Goal: Information Seeking & Learning: Learn about a topic

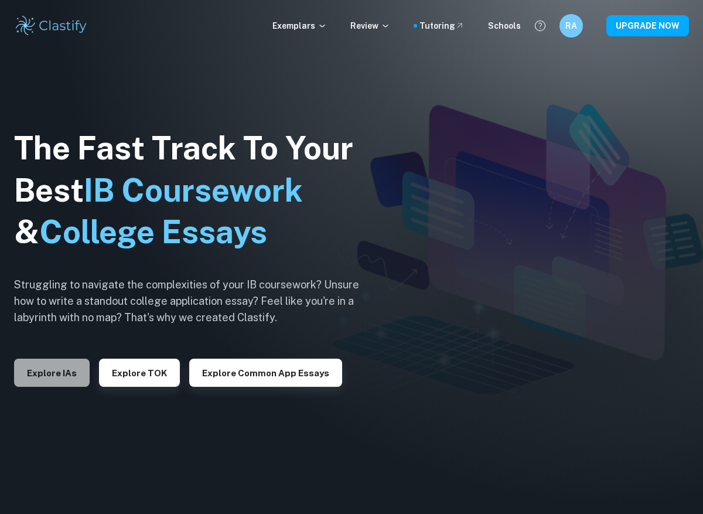
click at [58, 387] on button "Explore IAs" at bounding box center [52, 372] width 76 height 28
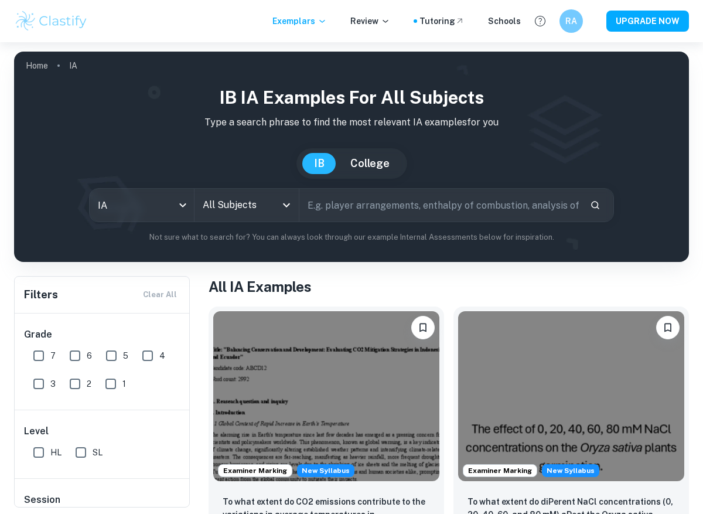
scroll to position [9, 0]
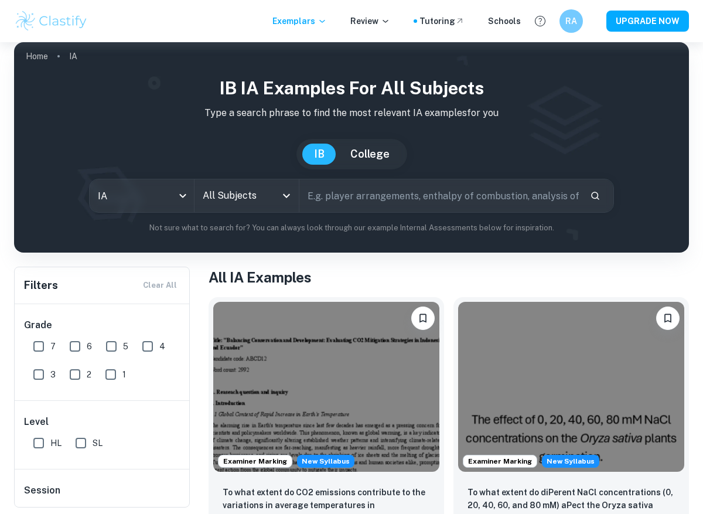
click at [166, 173] on div "IB IA examples for all subjects Type a search phrase to find the most relevant …" at bounding box center [351, 154] width 656 height 159
click at [166, 196] on body "We value your privacy We use cookies to enhance your browsing experience, serve…" at bounding box center [351, 290] width 703 height 514
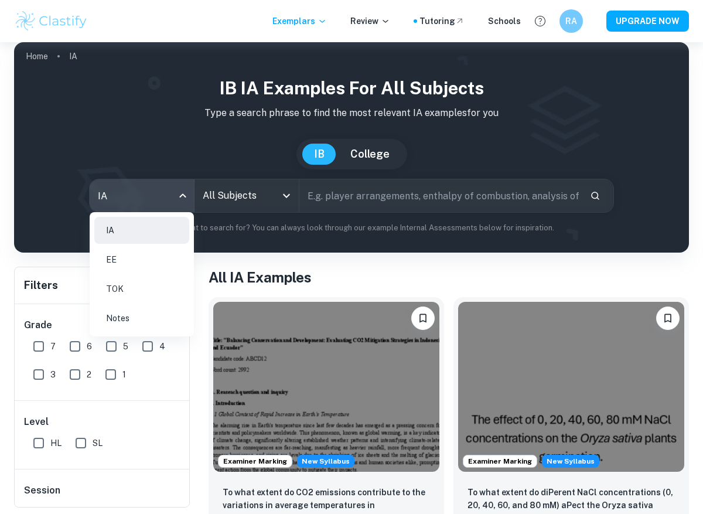
click at [166, 196] on div at bounding box center [351, 257] width 703 height 514
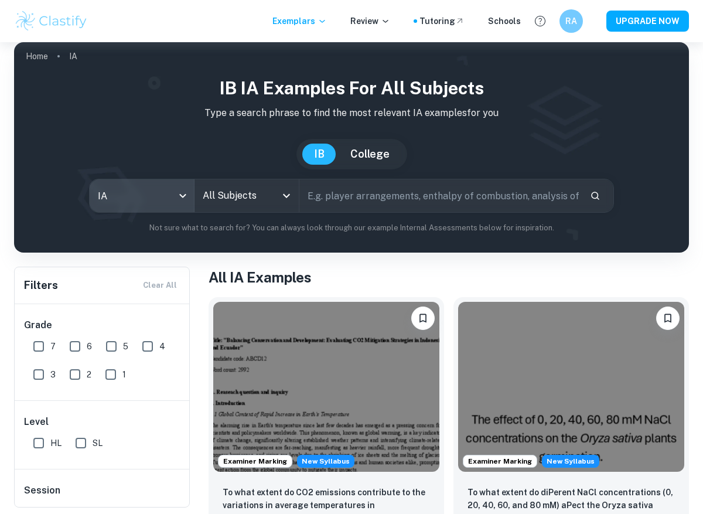
click at [228, 200] on input "All Subjects" at bounding box center [238, 195] width 76 height 22
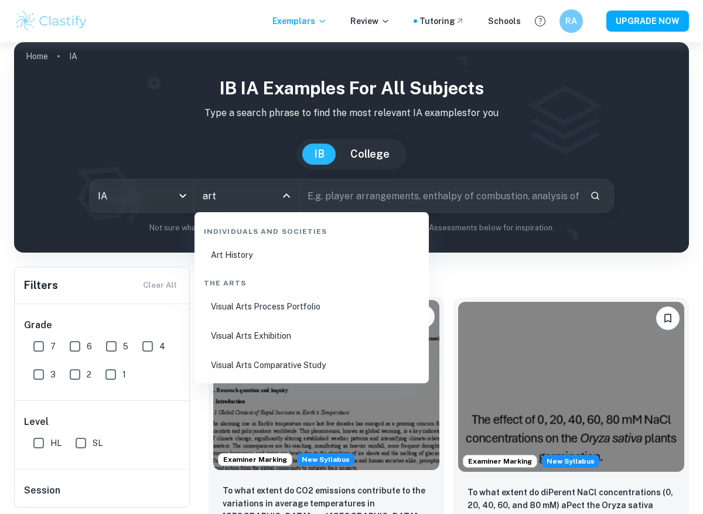
click at [240, 365] on li "Visual Arts Comparative Study" at bounding box center [311, 364] width 225 height 27
type input "Visual Arts Comparative Study"
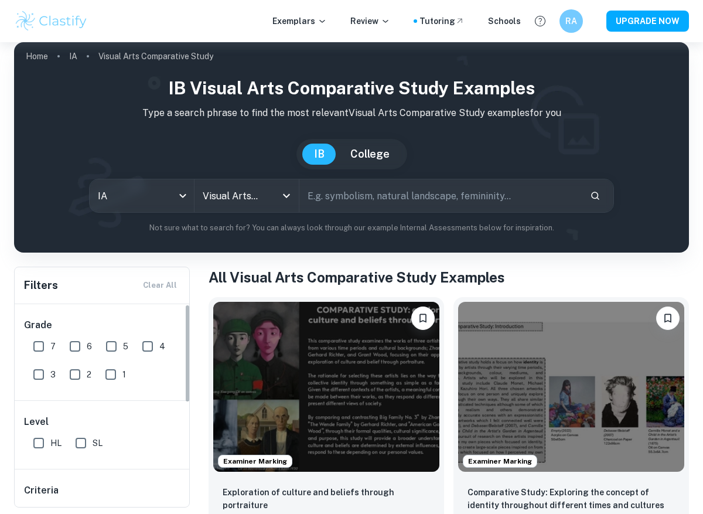
click at [39, 346] on input "7" at bounding box center [38, 345] width 23 height 23
checkbox input "true"
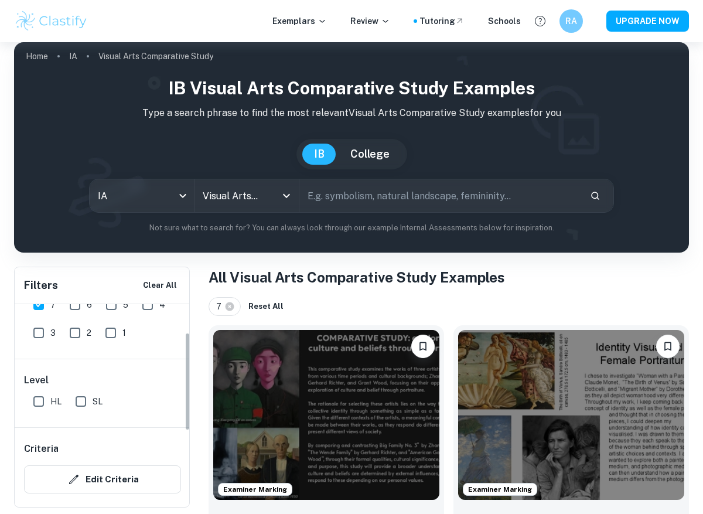
scroll to position [69, 0]
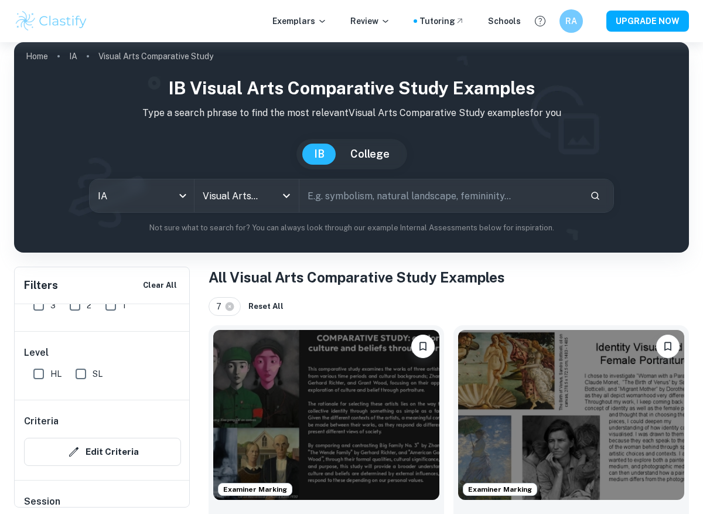
click at [35, 379] on input "HL" at bounding box center [38, 373] width 23 height 23
checkbox input "true"
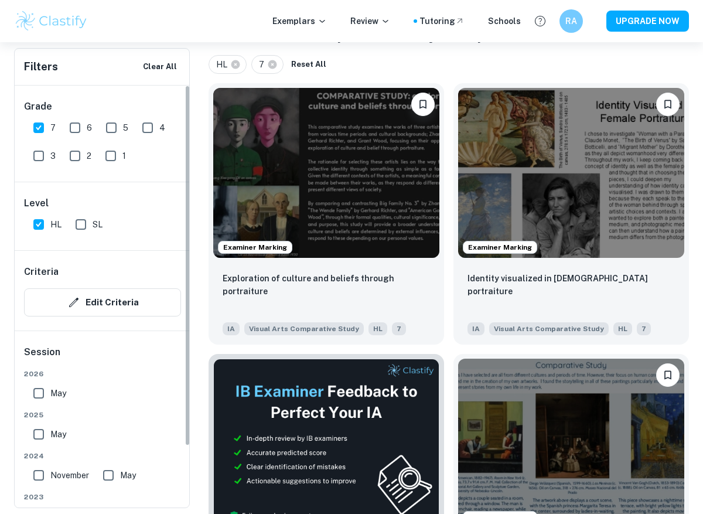
scroll to position [0, 0]
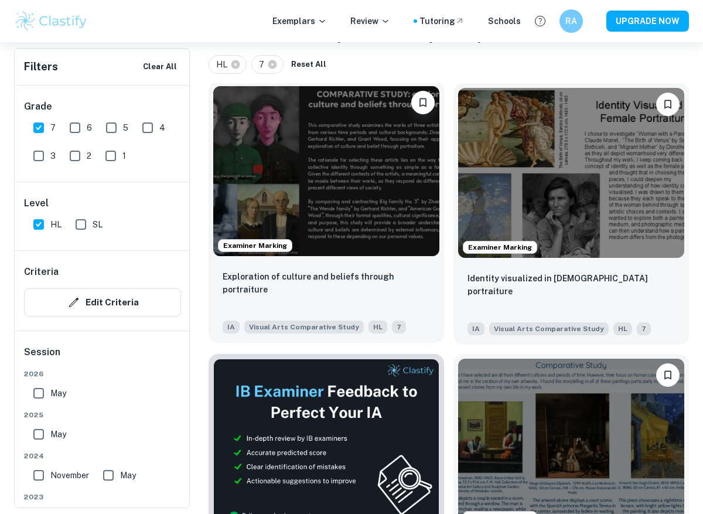
click at [368, 128] on img at bounding box center [326, 171] width 226 height 170
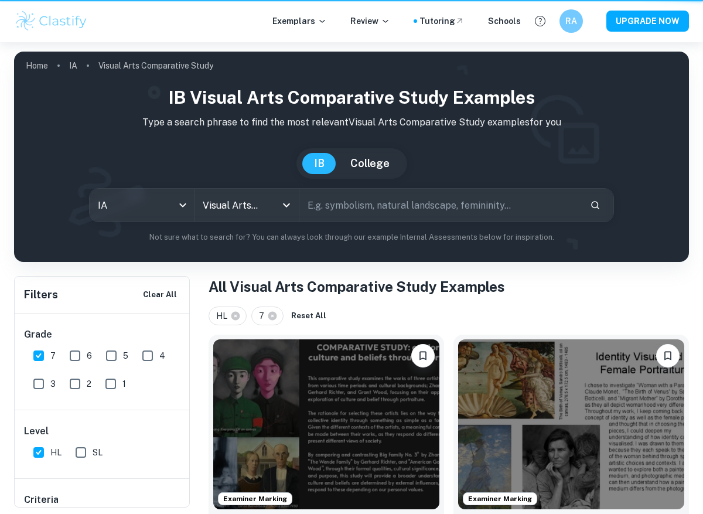
scroll to position [289, 0]
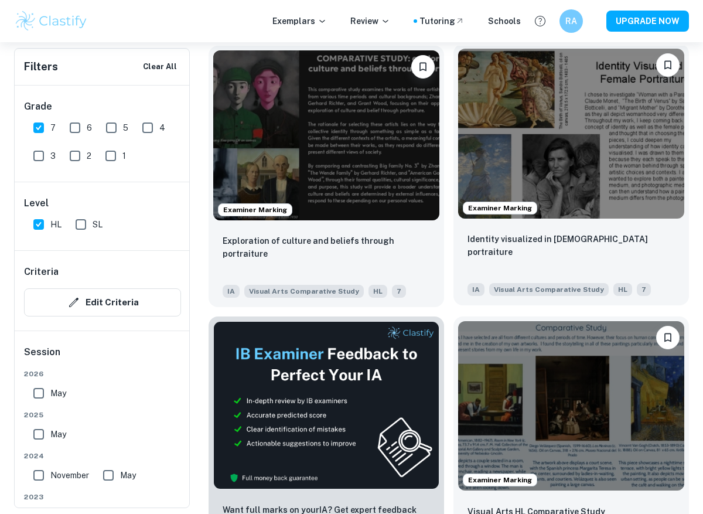
click at [569, 127] on img at bounding box center [571, 134] width 226 height 170
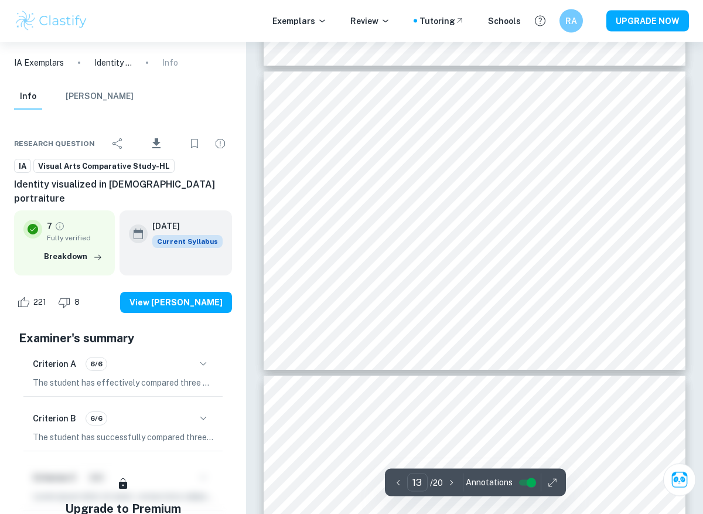
scroll to position [3838, 0]
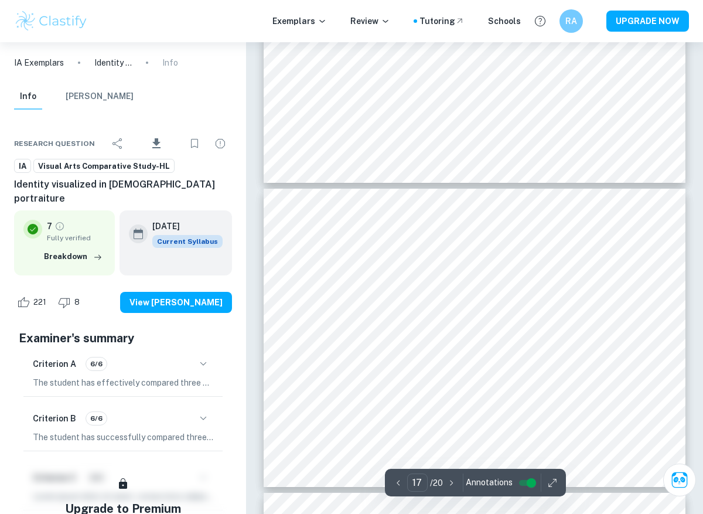
type input "16"
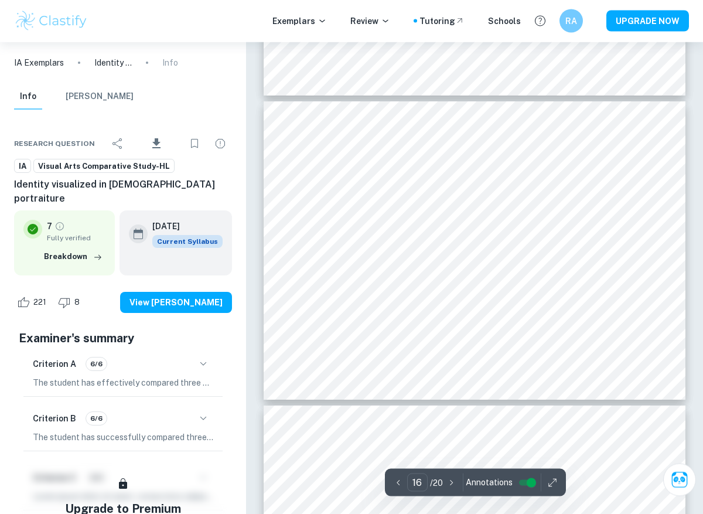
scroll to position [4758, 0]
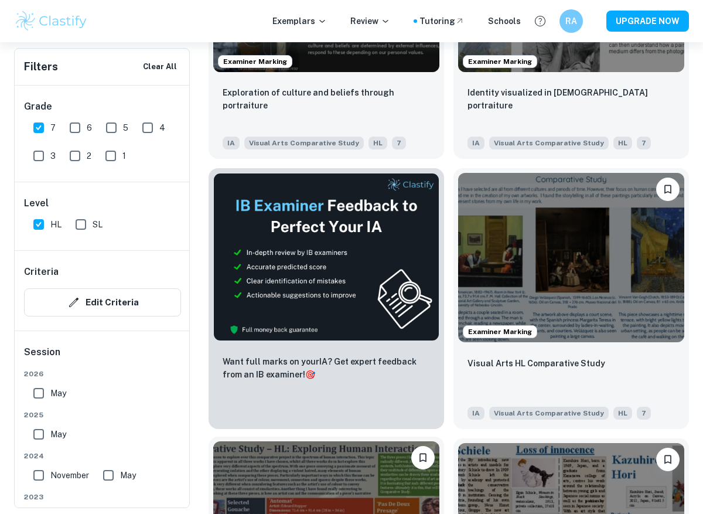
scroll to position [617, 0]
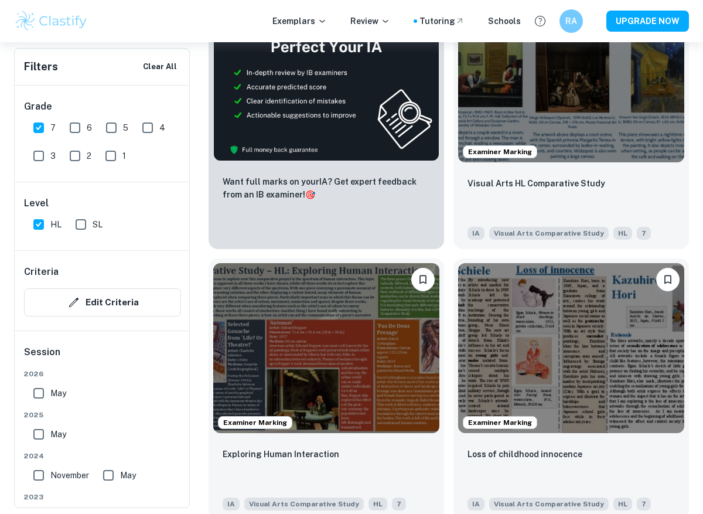
drag, startPoint x: 696, startPoint y: 131, endPoint x: 691, endPoint y: 75, distance: 55.9
